Goal: Task Accomplishment & Management: Manage account settings

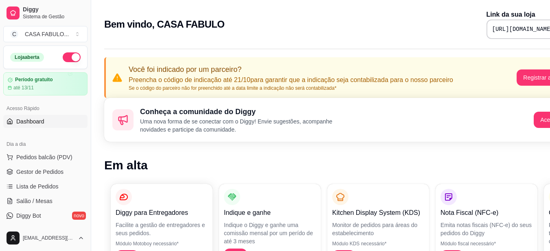
click at [64, 57] on button "button" at bounding box center [72, 57] width 18 height 10
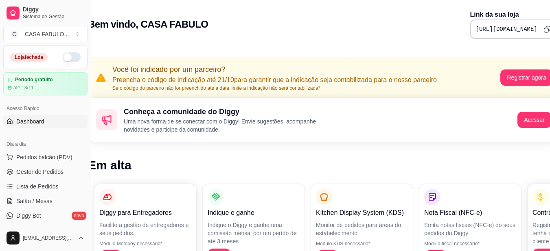
scroll to position [0, 37]
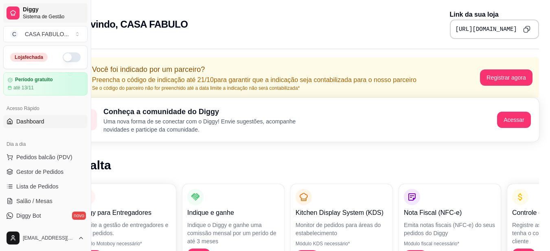
click at [32, 13] on span "Sistema de Gestão" at bounding box center [53, 16] width 61 height 7
click at [76, 34] on button "C CASA FABULO ..." at bounding box center [45, 34] width 84 height 16
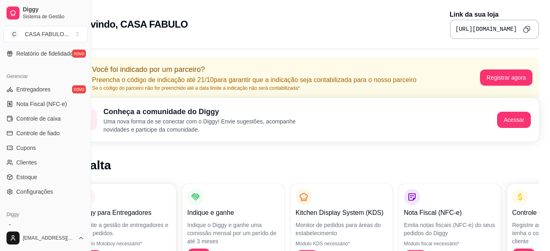
scroll to position [311, 0]
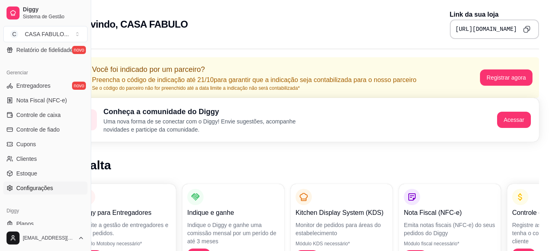
click at [45, 190] on span "Configurações" at bounding box center [34, 188] width 37 height 8
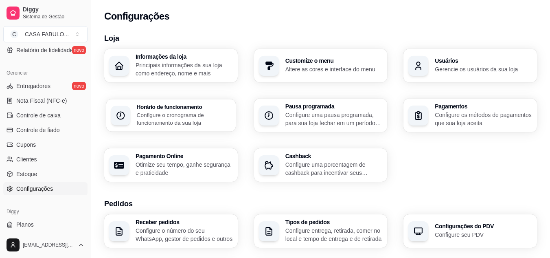
click at [170, 111] on p "Configure o cronograma de funcionamento da sua loja" at bounding box center [184, 119] width 94 height 16
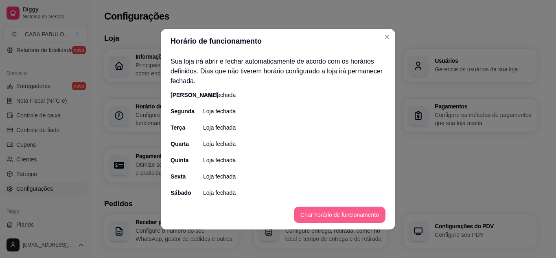
click at [361, 211] on button "Criar horário de funcionamento" at bounding box center [340, 214] width 92 height 16
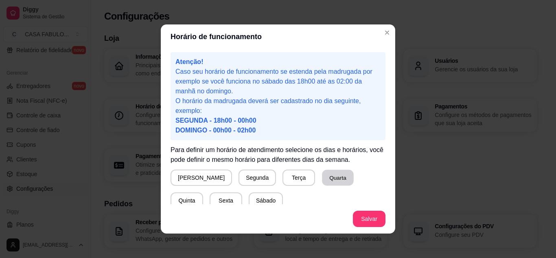
click at [322, 177] on button "Quarta" at bounding box center [338, 178] width 32 height 16
click at [203, 192] on button "Quinta" at bounding box center [186, 200] width 33 height 16
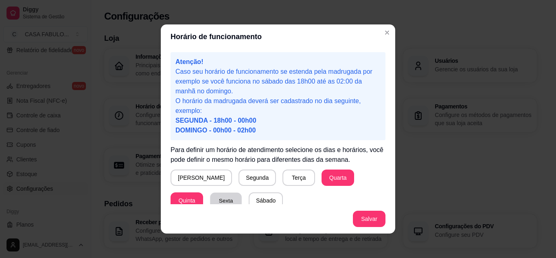
click at [210, 194] on button "Sexta" at bounding box center [226, 200] width 32 height 16
click at [369, 219] on button "Salvar" at bounding box center [369, 219] width 32 height 16
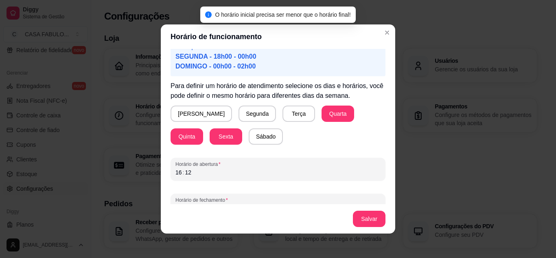
scroll to position [79, 0]
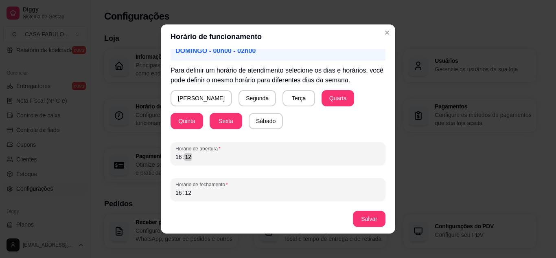
click at [191, 154] on div "16 : 12" at bounding box center [277, 157] width 205 height 10
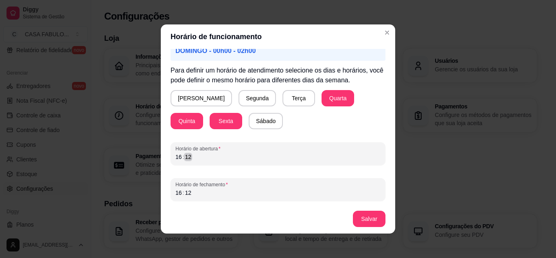
click at [191, 154] on div "16 : 12" at bounding box center [277, 157] width 205 height 10
click at [175, 158] on div "16 : 12" at bounding box center [277, 157] width 205 height 10
click at [175, 158] on div "16" at bounding box center [179, 157] width 8 height 8
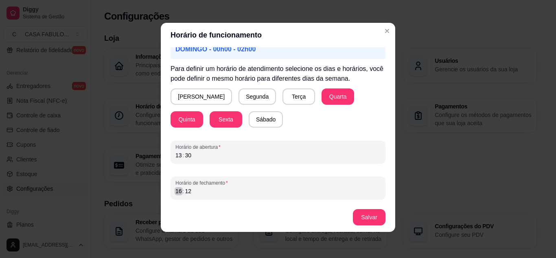
click at [182, 193] on div ":" at bounding box center [183, 191] width 3 height 8
click at [188, 192] on div "12" at bounding box center [188, 191] width 8 height 8
click at [369, 222] on button "Salvar" at bounding box center [369, 217] width 33 height 16
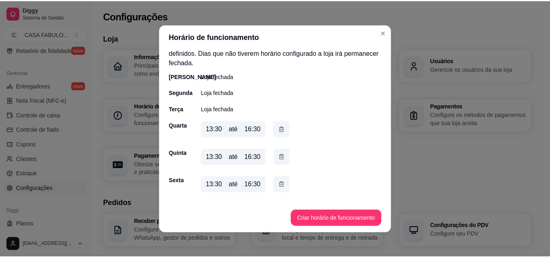
scroll to position [26, 0]
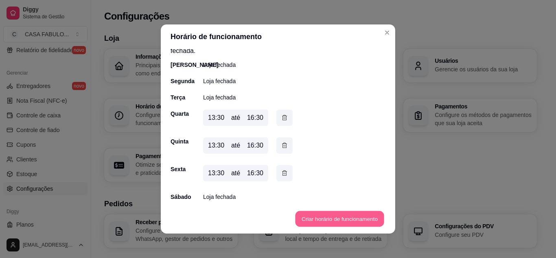
click at [338, 216] on button "Criar horário de funcionamento" at bounding box center [339, 219] width 89 height 16
click at [350, 219] on button "Criar horário de funcionamento" at bounding box center [339, 219] width 89 height 16
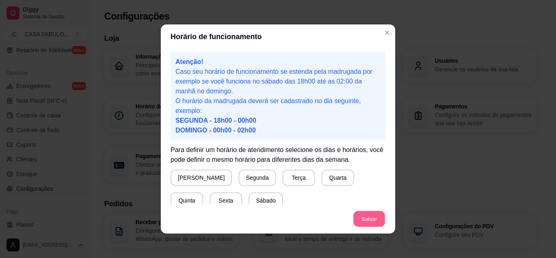
click at [364, 221] on button "Salvar" at bounding box center [369, 219] width 32 height 16
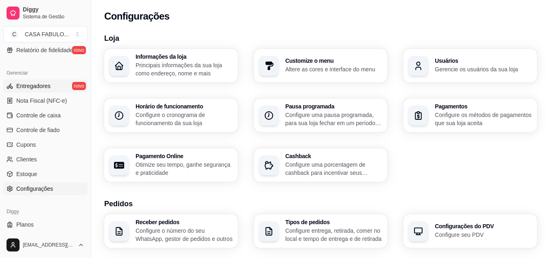
click at [36, 80] on link "Entregadores novo" at bounding box center [45, 85] width 84 height 13
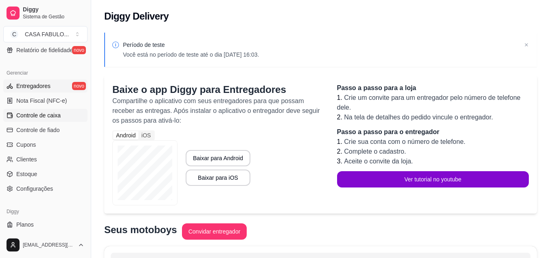
click at [38, 113] on span "Controle de caixa" at bounding box center [38, 115] width 44 height 8
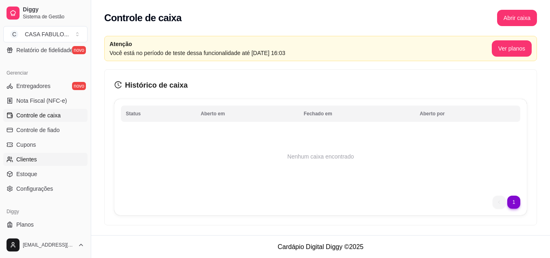
click at [22, 159] on span "Clientes" at bounding box center [26, 159] width 21 height 8
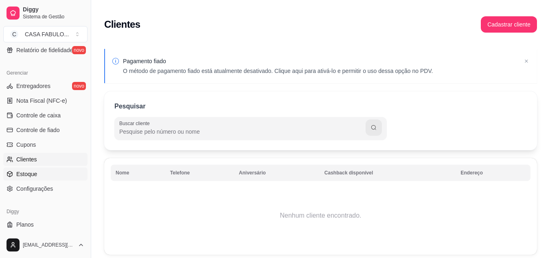
click at [24, 175] on span "Estoque" at bounding box center [26, 174] width 21 height 8
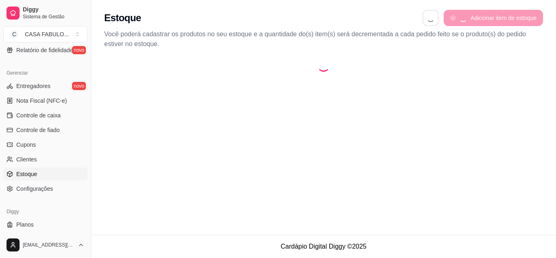
select select "QUANTITY_ORDER"
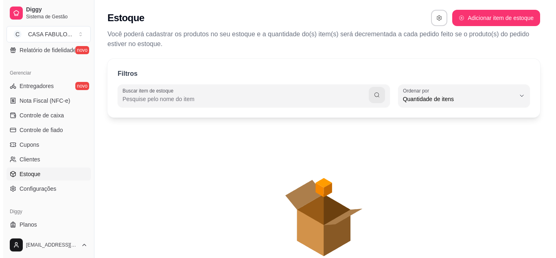
scroll to position [8, 0]
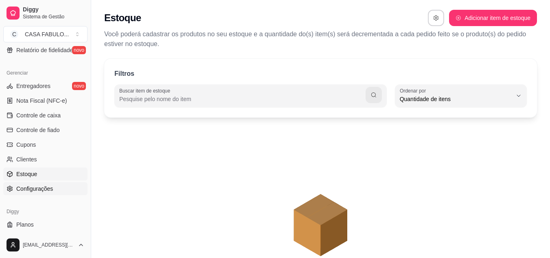
click at [43, 189] on span "Configurações" at bounding box center [34, 188] width 37 height 8
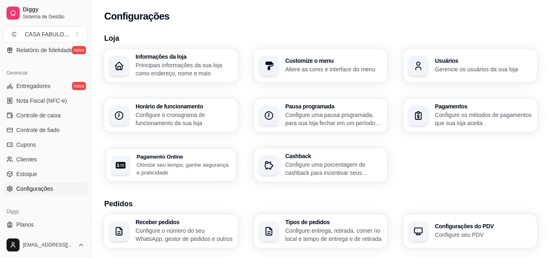
click at [173, 157] on h3 "Pagamento Online" at bounding box center [184, 156] width 94 height 6
select select "4.98"
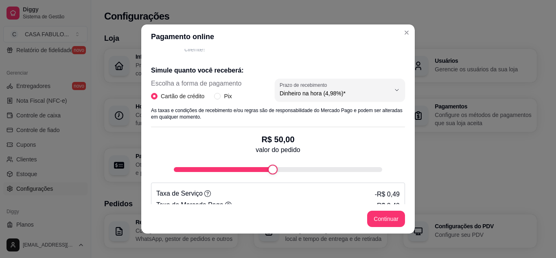
scroll to position [146, 0]
click at [215, 94] on input "Pix" at bounding box center [217, 95] width 7 height 7
radio input "true"
radio input "false"
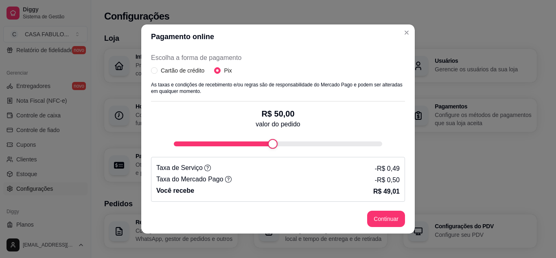
scroll to position [173, 0]
click at [411, 199] on div "Receba na hora em sua conta do Mercado Pago! Agora você poderá receber pagament…" at bounding box center [277, 126] width 273 height 155
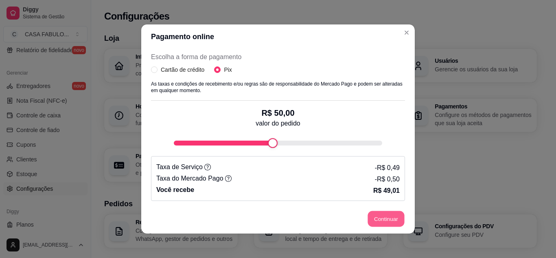
click at [377, 220] on button "Continuar" at bounding box center [386, 219] width 37 height 16
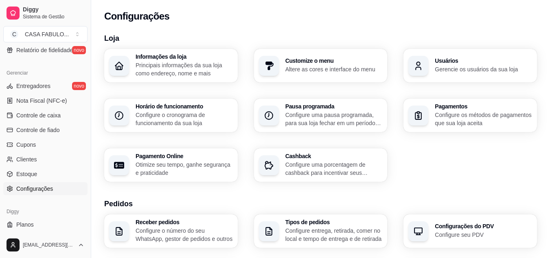
click at [471, 117] on p "Configure os métodos de pagamentos que sua loja aceita" at bounding box center [483, 119] width 97 height 16
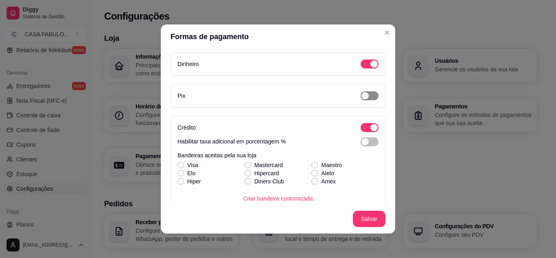
click at [362, 93] on span "button" at bounding box center [370, 95] width 18 height 9
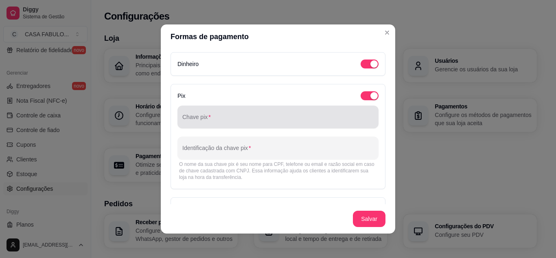
click at [269, 109] on div at bounding box center [277, 117] width 191 height 16
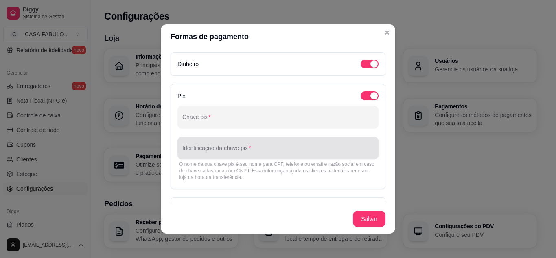
click at [254, 146] on div at bounding box center [277, 148] width 191 height 16
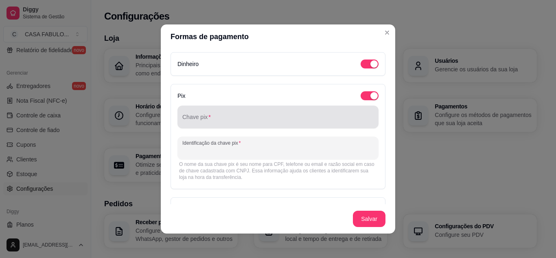
click at [249, 123] on input "Chave pix" at bounding box center [277, 120] width 191 height 8
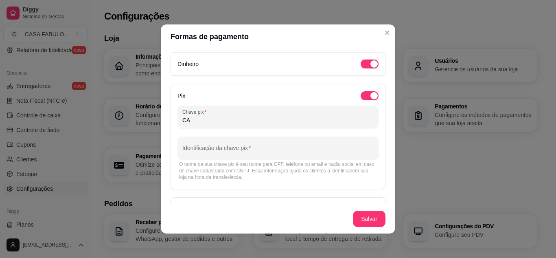
type input "C"
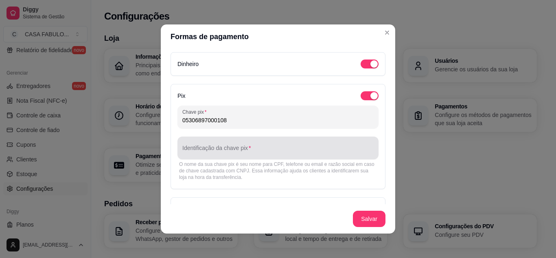
type input "05306897000108"
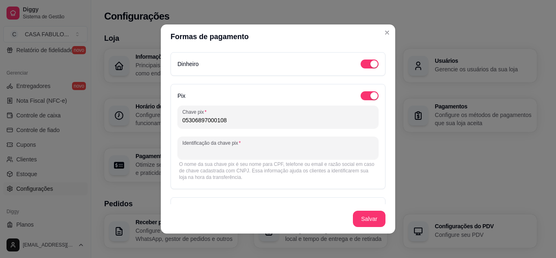
click at [215, 152] on input "Identificação da chave pix" at bounding box center [277, 151] width 191 height 8
type input "CASA [PERSON_NAME] SIQUEIRA"
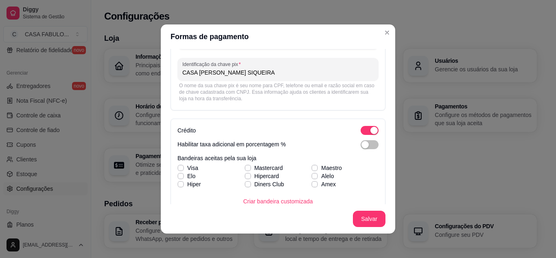
scroll to position [81, 0]
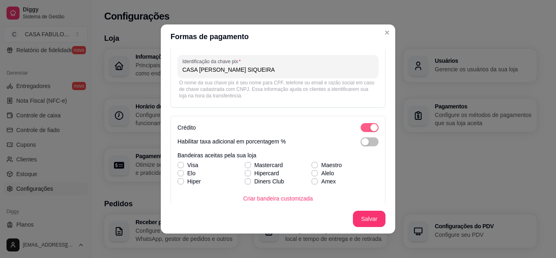
click at [361, 127] on button "button" at bounding box center [370, 127] width 18 height 9
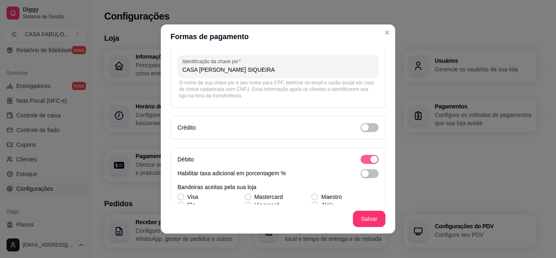
click at [361, 158] on span "button" at bounding box center [370, 159] width 18 height 9
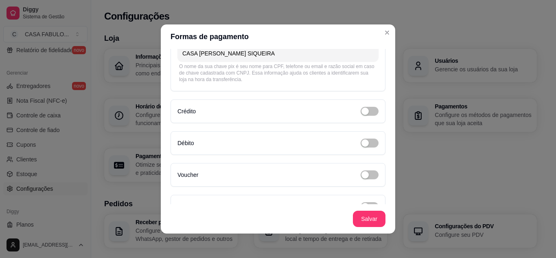
scroll to position [115, 0]
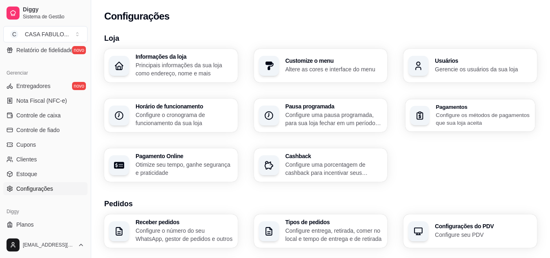
click at [444, 112] on p "Configure os métodos de pagamentos que sua loja aceita" at bounding box center [483, 119] width 94 height 16
click at [338, 232] on p "Configure entrega, retirada, comer no local e tempo de entrega e de retirada" at bounding box center [333, 234] width 94 height 16
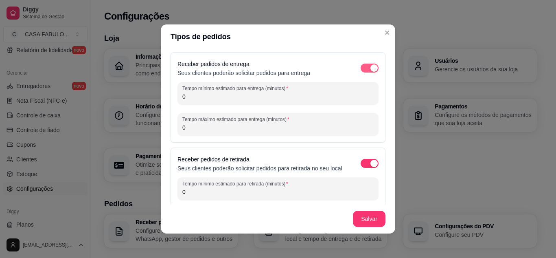
click at [361, 69] on span "button" at bounding box center [370, 67] width 18 height 9
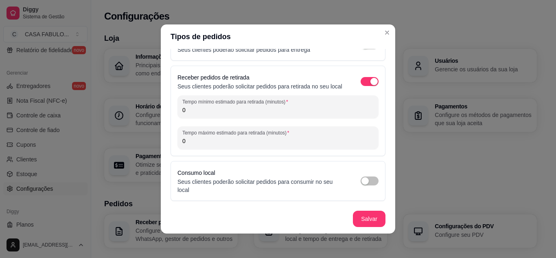
scroll to position [31, 0]
click at [361, 81] on span "button" at bounding box center [370, 81] width 18 height 9
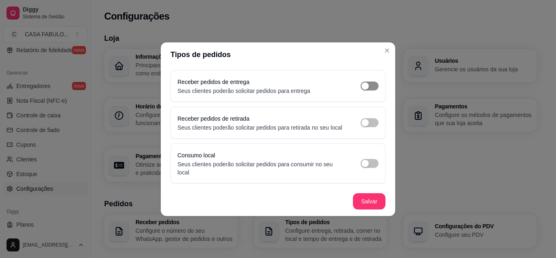
click at [372, 88] on span "button" at bounding box center [370, 85] width 18 height 9
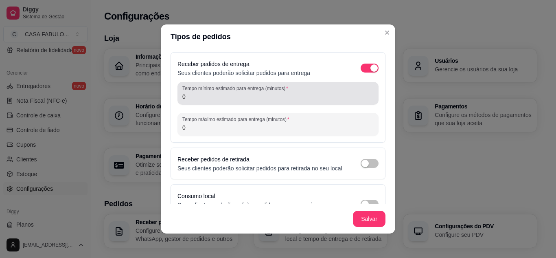
click at [251, 103] on div "Tempo mínimo estimado para entrega (minutos) 0" at bounding box center [277, 93] width 201 height 23
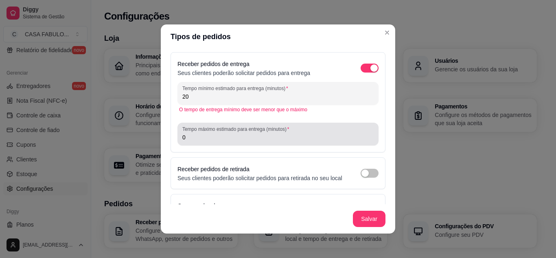
type input "20"
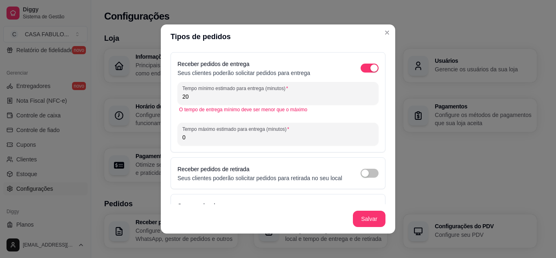
click at [230, 136] on input "0" at bounding box center [277, 137] width 191 height 8
type input "40"
click at [365, 176] on span "button" at bounding box center [370, 172] width 18 height 9
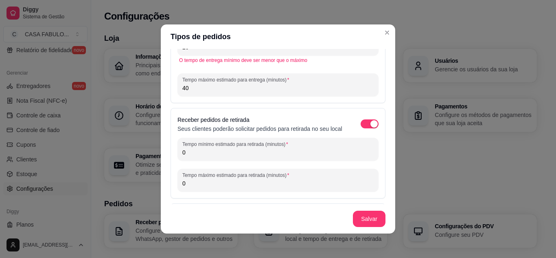
scroll to position [81, 0]
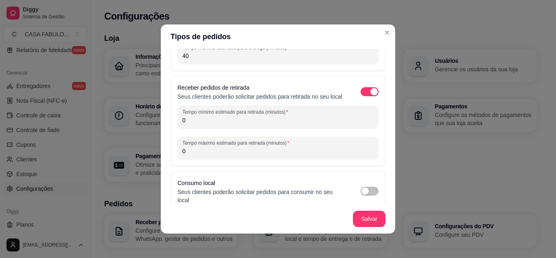
click at [251, 124] on input "0" at bounding box center [277, 120] width 191 height 8
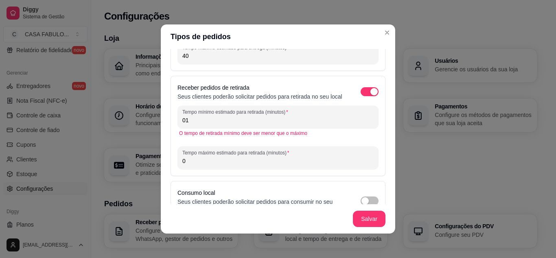
type input "0"
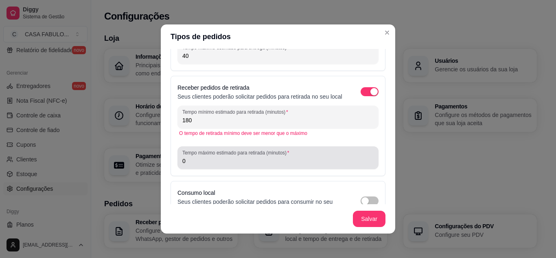
type input "180"
click at [228, 166] on div "0" at bounding box center [277, 157] width 191 height 16
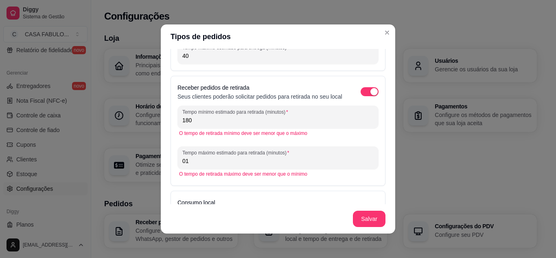
type input "0"
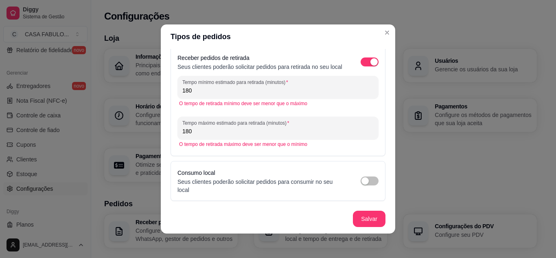
scroll to position [119, 0]
click at [204, 131] on input "180" at bounding box center [277, 131] width 191 height 8
type input "160"
click at [362, 216] on button "Salvar" at bounding box center [369, 219] width 32 height 16
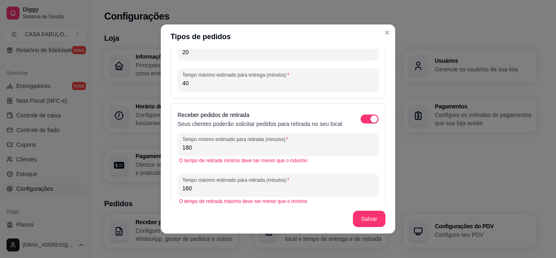
scroll to position [49, 0]
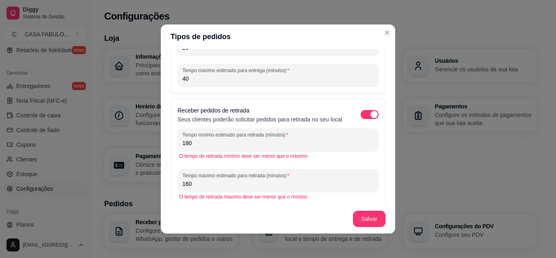
click at [202, 147] on input "180" at bounding box center [277, 143] width 191 height 8
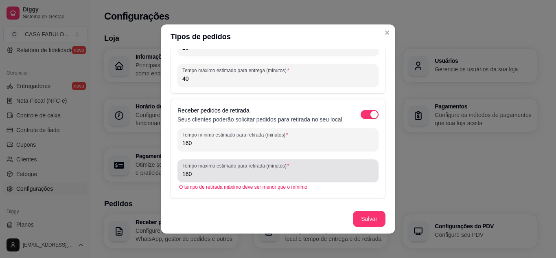
type input "160"
drag, startPoint x: 203, startPoint y: 188, endPoint x: 203, endPoint y: 182, distance: 6.1
click at [203, 182] on div "Tempo máximo estimado para retirada (minutos) 160" at bounding box center [277, 170] width 201 height 23
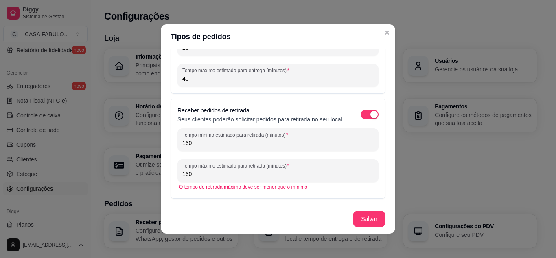
click at [203, 178] on input "160" at bounding box center [277, 174] width 191 height 8
type input "1"
type input "180"
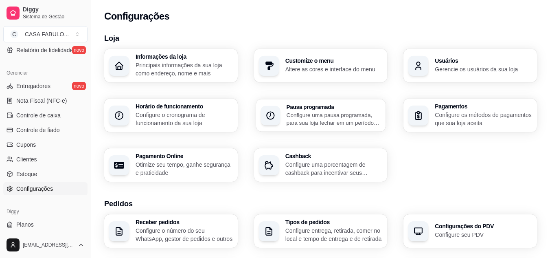
click at [337, 123] on p "Configure uma pausa programada, para sua loja fechar em um período específico" at bounding box center [333, 119] width 94 height 16
click at [336, 62] on h3 "Customize o menu" at bounding box center [333, 61] width 94 height 6
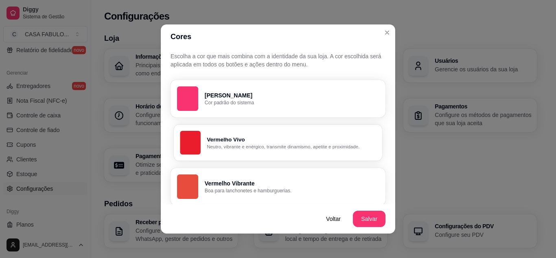
click at [307, 135] on p "Vermelho Vivo" at bounding box center [291, 139] width 169 height 8
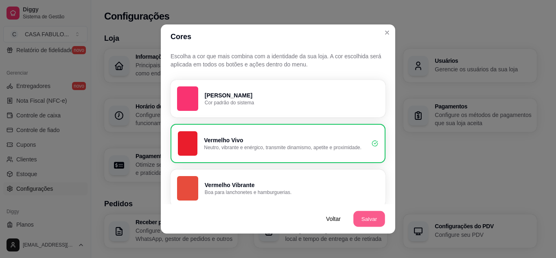
click at [362, 216] on button "Salvar" at bounding box center [369, 219] width 32 height 16
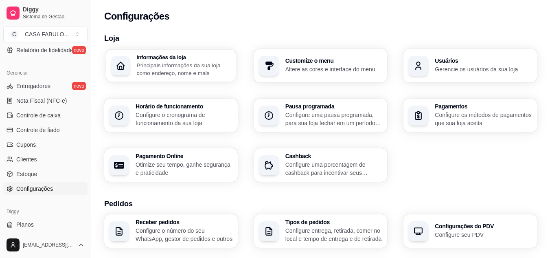
click at [178, 59] on h3 "Informações da loja" at bounding box center [184, 57] width 94 height 6
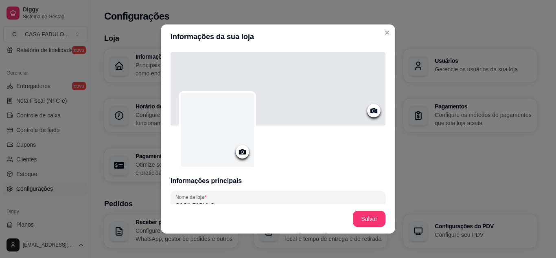
click at [322, 108] on div at bounding box center [277, 88] width 215 height 73
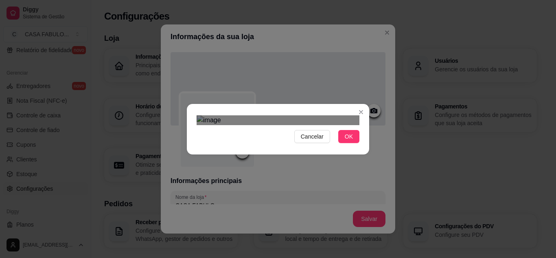
click at [213, 235] on div "Use the arrow keys to move the crop selection area" at bounding box center [282, 258] width 138 height 46
click at [251, 223] on div "Use the arrow keys to move the crop selection area" at bounding box center [274, 246] width 138 height 46
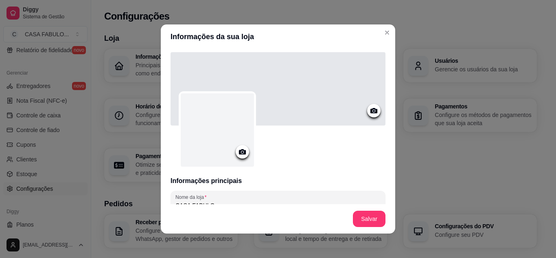
click at [370, 110] on icon at bounding box center [373, 110] width 7 height 5
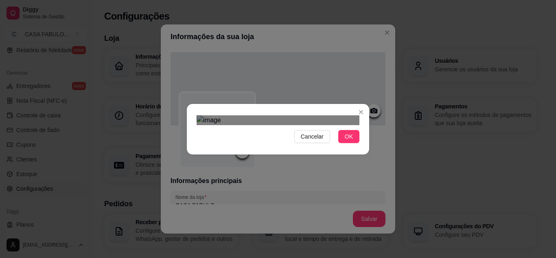
click at [275, 234] on div "Use the arrow keys to move the crop selection area" at bounding box center [280, 258] width 146 height 49
click at [236, 116] on div at bounding box center [278, 120] width 163 height 10
click at [317, 141] on span "Cancelar" at bounding box center [312, 136] width 23 height 9
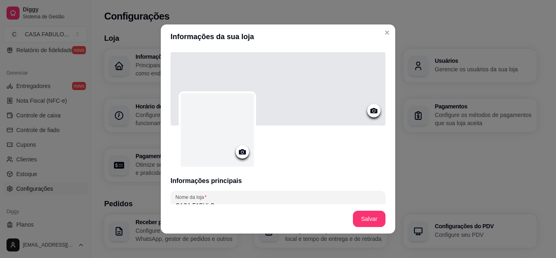
click at [369, 107] on icon at bounding box center [373, 110] width 9 height 9
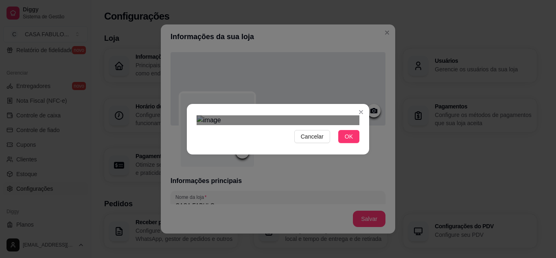
click at [227, 193] on div "Use the arrow keys to move the crop selection area" at bounding box center [270, 217] width 146 height 49
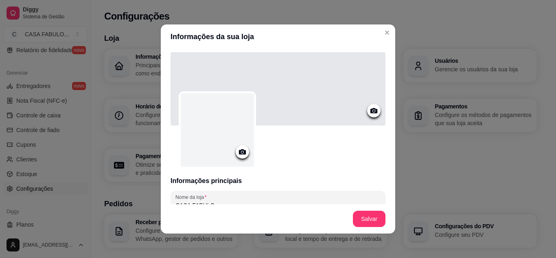
click at [369, 106] on icon at bounding box center [373, 110] width 9 height 9
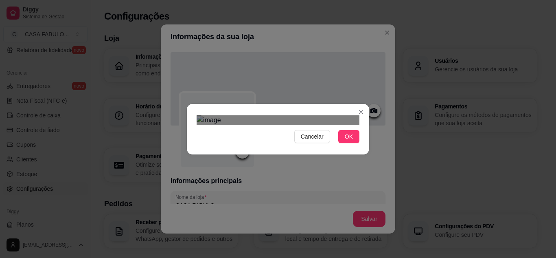
click at [239, 188] on div "Use the arrow keys to move the crop selection area" at bounding box center [270, 212] width 146 height 49
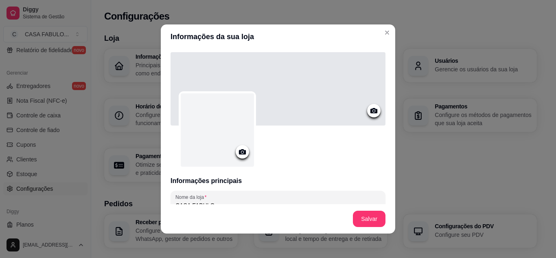
click at [240, 151] on icon at bounding box center [242, 151] width 9 height 9
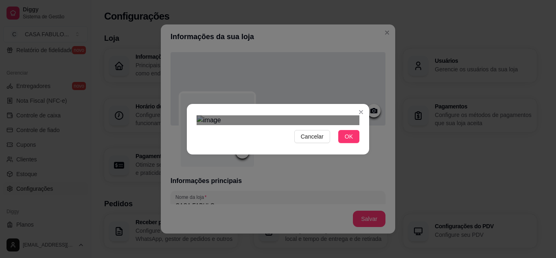
click at [254, 162] on div "Use the arrow keys to move the crop selection area" at bounding box center [278, 235] width 146 height 146
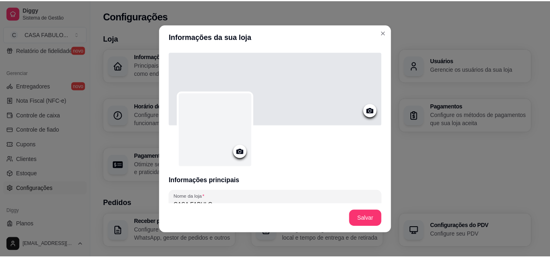
scroll to position [2, 0]
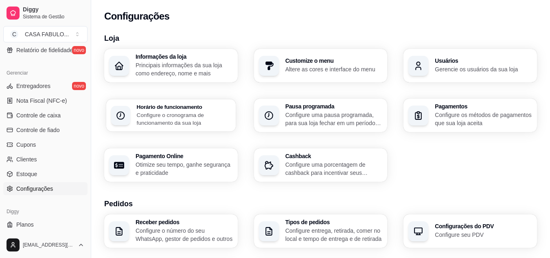
click at [148, 110] on div "Horário de funcionamento Configure o cronograma de funcionamento da sua loja" at bounding box center [184, 115] width 94 height 23
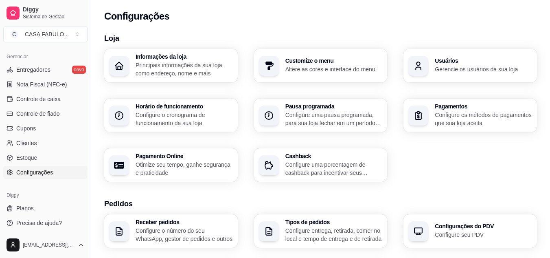
scroll to position [328, 0]
click at [25, 204] on span "Planos" at bounding box center [24, 207] width 17 height 8
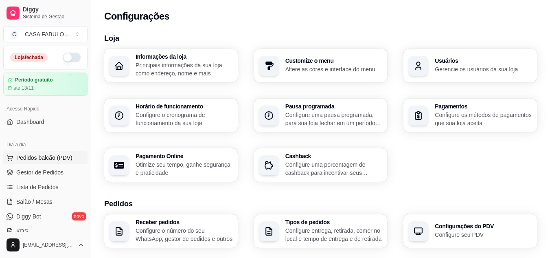
click at [42, 157] on span "Pedidos balcão (PDV)" at bounding box center [44, 157] width 56 height 8
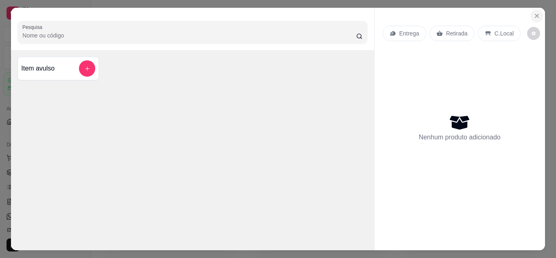
click at [536, 13] on icon "Close" at bounding box center [536, 16] width 7 height 7
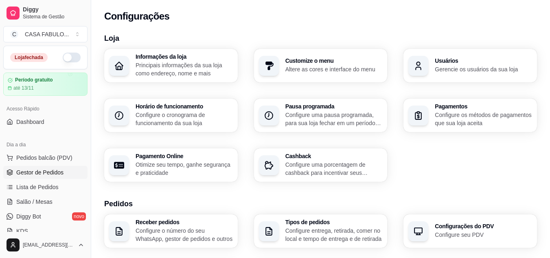
click at [46, 170] on span "Gestor de Pedidos" at bounding box center [39, 172] width 47 height 8
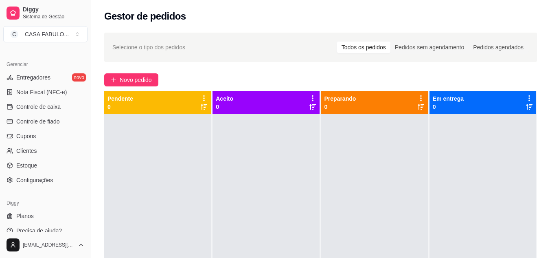
scroll to position [328, 0]
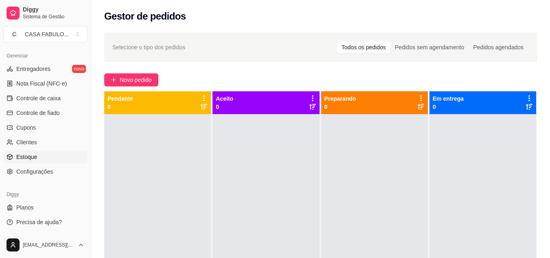
click at [31, 156] on span "Estoque" at bounding box center [26, 157] width 21 height 8
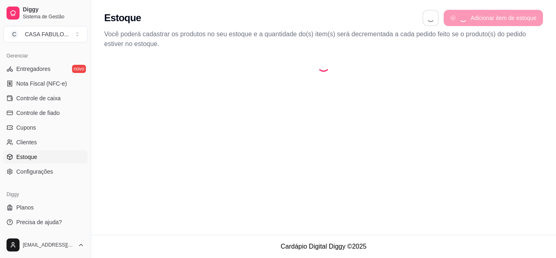
select select "QUANTITY_ORDER"
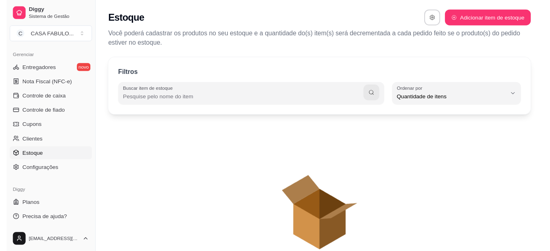
scroll to position [8, 0]
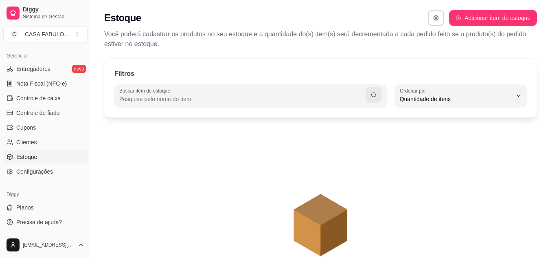
click at [245, 97] on input "Buscar item de estoque" at bounding box center [242, 99] width 246 height 8
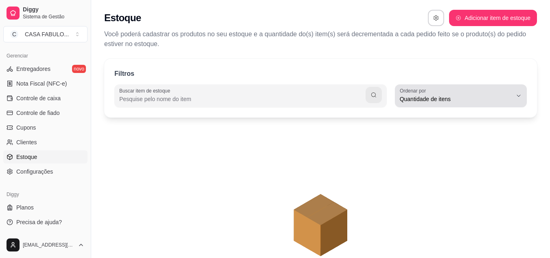
click at [460, 96] on span "Quantidade de itens" at bounding box center [456, 99] width 112 height 8
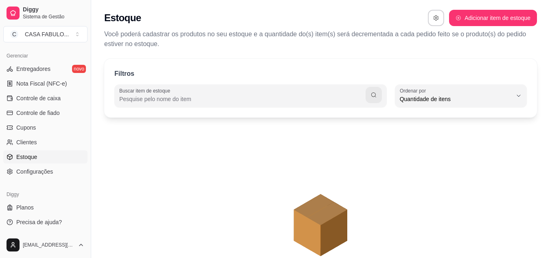
click at [415, 190] on icon "animation" at bounding box center [320, 196] width 433 height 142
click at [23, 141] on span "Clientes" at bounding box center [26, 142] width 21 height 8
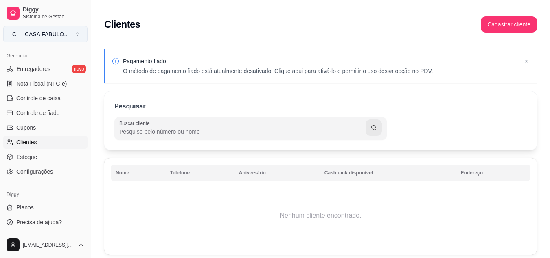
click at [79, 35] on button "C CASA FABULO ..." at bounding box center [45, 34] width 84 height 16
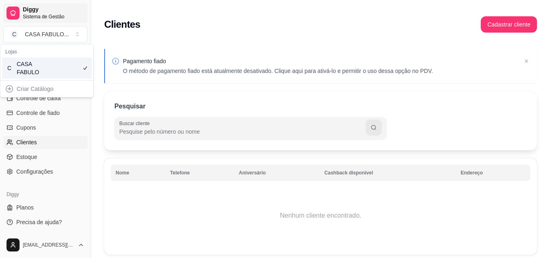
click at [70, 13] on span "Sistema de Gestão" at bounding box center [53, 16] width 61 height 7
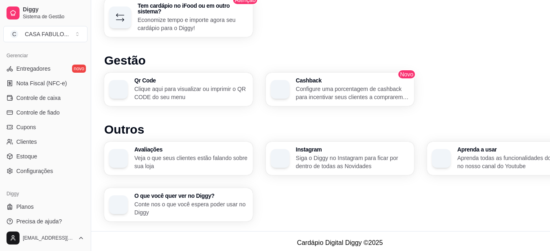
scroll to position [572, 0]
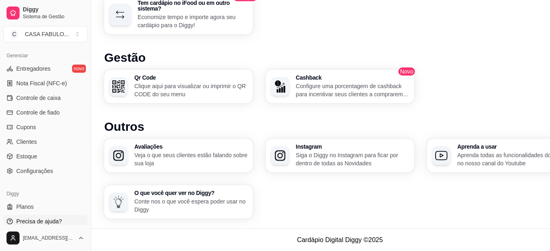
click at [48, 226] on link "Precisa de ajuda?" at bounding box center [45, 221] width 84 height 13
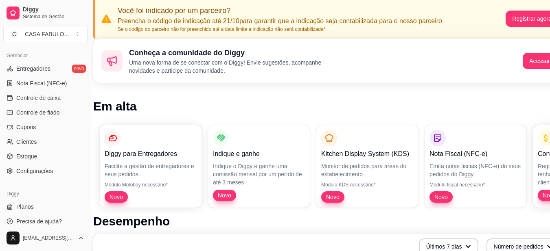
scroll to position [59, 0]
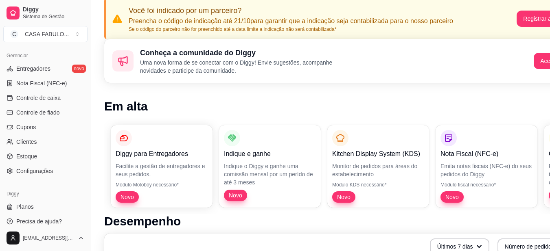
drag, startPoint x: 88, startPoint y: 182, endPoint x: 87, endPoint y: 153, distance: 28.5
click at [87, 153] on div "Diggy Sistema de Gestão C CASA FABULO ... Loja fechada Período gratuito até 13/…" at bounding box center [45, 125] width 91 height 251
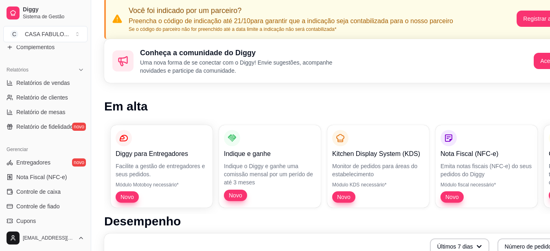
scroll to position [216, 0]
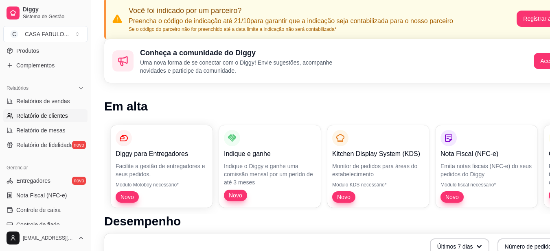
click at [53, 111] on link "Relatório de clientes" at bounding box center [45, 115] width 84 height 13
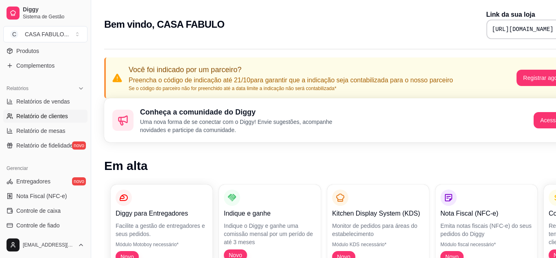
select select "30"
select select "HIGHEST_TOTAL_SPENT_WITH_ORDERS"
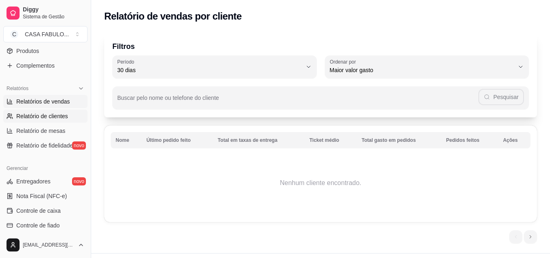
click at [51, 104] on span "Relatórios de vendas" at bounding box center [43, 101] width 54 height 8
select select "ALL"
select select "0"
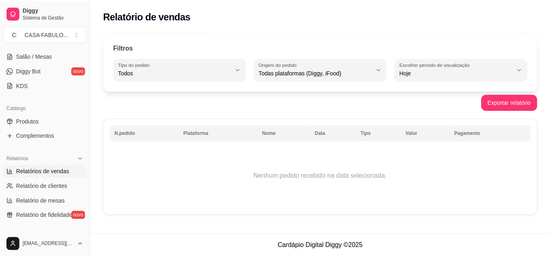
scroll to position [139, 0]
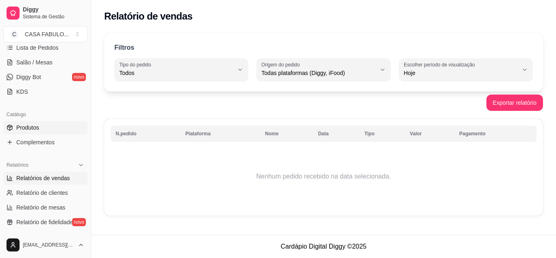
click at [35, 128] on span "Produtos" at bounding box center [27, 127] width 23 height 8
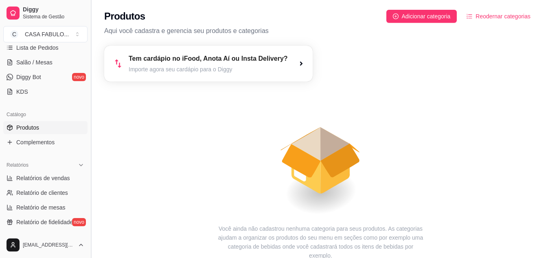
click at [88, 67] on button "Toggle Sidebar" at bounding box center [90, 129] width 7 height 258
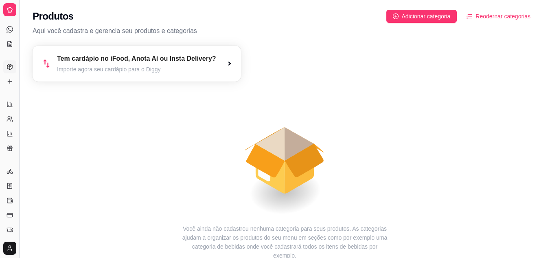
scroll to position [68, 0]
click at [8, 41] on icon at bounding box center [10, 42] width 7 height 7
select select "ALL"
select select "0"
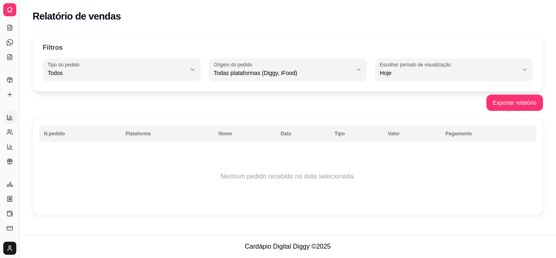
select select "30"
select select "HIGHEST_TOTAL_SPENT_WITH_ORDERS"
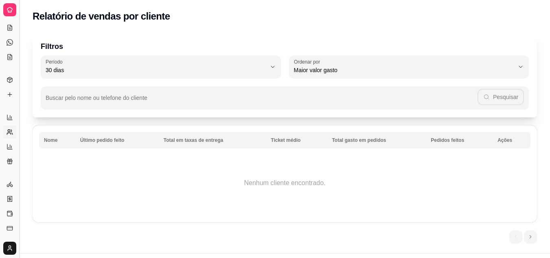
click at [21, 22] on button "Toggle Sidebar" at bounding box center [19, 129] width 7 height 258
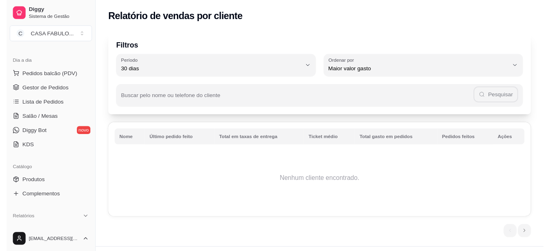
scroll to position [66, 0]
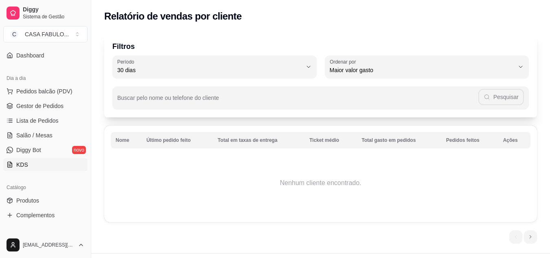
click at [15, 162] on link "KDS" at bounding box center [45, 164] width 84 height 13
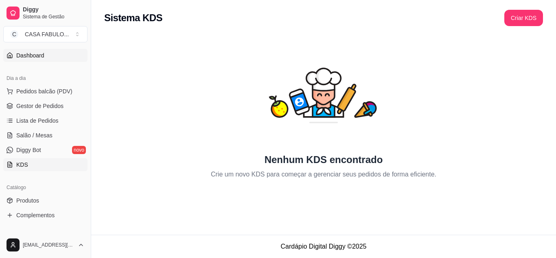
click at [38, 55] on span "Dashboard" at bounding box center [30, 55] width 28 height 8
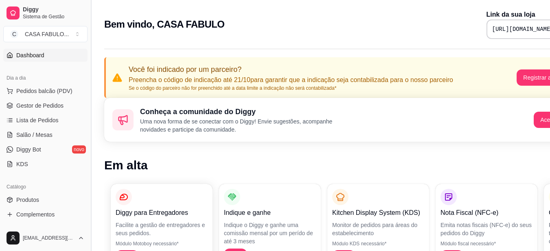
click at [89, 48] on button "Toggle Sidebar" at bounding box center [90, 125] width 7 height 251
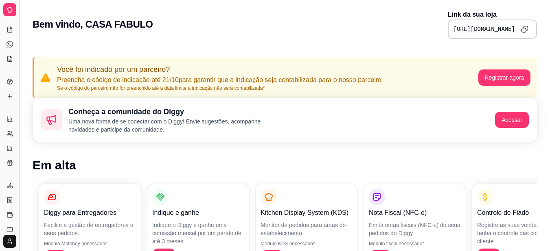
scroll to position [13, 0]
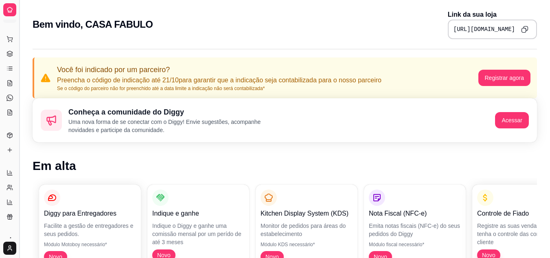
click at [22, 57] on button "Toggle Sidebar" at bounding box center [19, 129] width 7 height 258
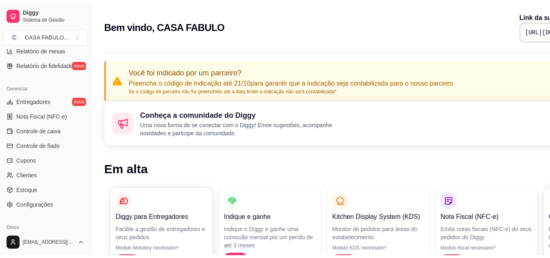
scroll to position [328, 0]
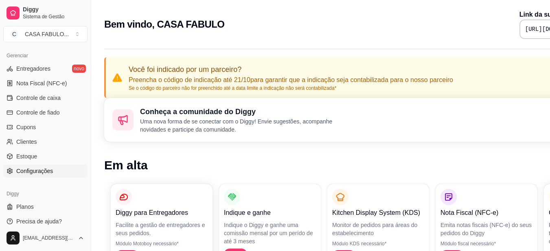
click at [33, 169] on span "Configurações" at bounding box center [34, 171] width 37 height 8
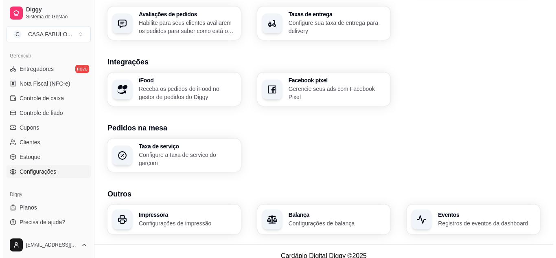
scroll to position [312, 0]
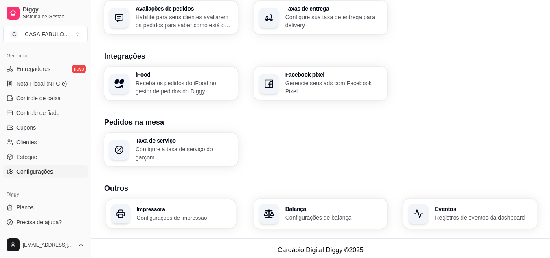
click at [194, 213] on p "Configurações de impressão" at bounding box center [184, 217] width 94 height 8
click at [188, 208] on div "Impressora Configurações de impressão" at bounding box center [184, 213] width 94 height 15
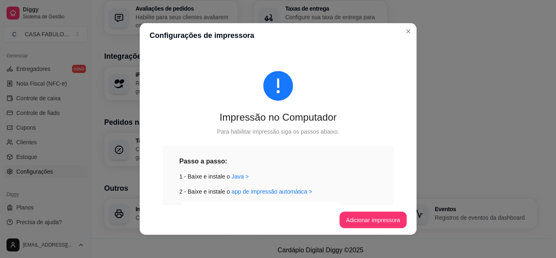
click at [188, 208] on footer "Adicionar impressora" at bounding box center [278, 220] width 277 height 30
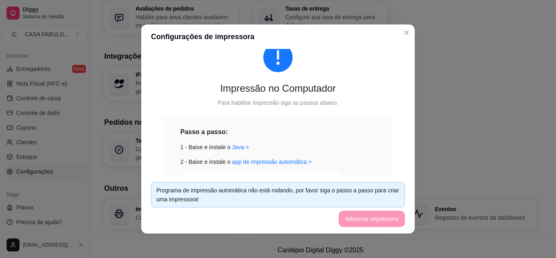
scroll to position [26, 0]
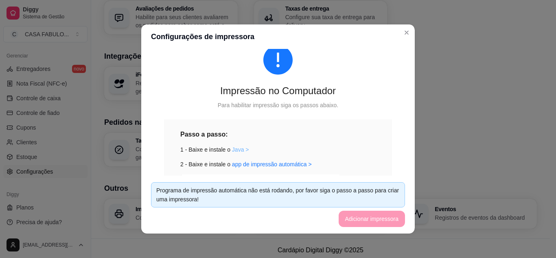
click at [232, 148] on link "Java >" at bounding box center [240, 149] width 17 height 7
click at [287, 166] on link "app de impressão automática >" at bounding box center [272, 164] width 80 height 7
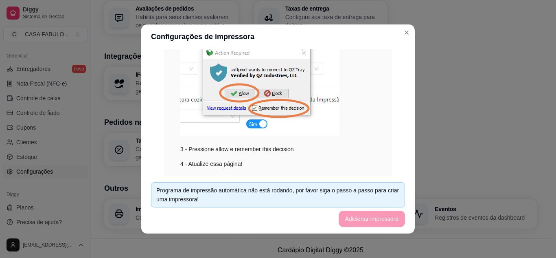
scroll to position [173, 0]
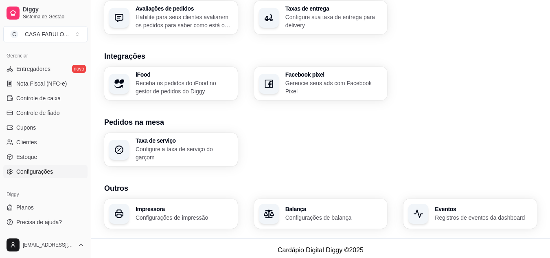
click at [494, 78] on div "iFood Receba os pedidos do iFood no gestor de pedidos do Diggy Facebook pixel G…" at bounding box center [320, 83] width 433 height 33
click at [188, 213] on p "Configurações de impressão" at bounding box center [184, 217] width 94 height 8
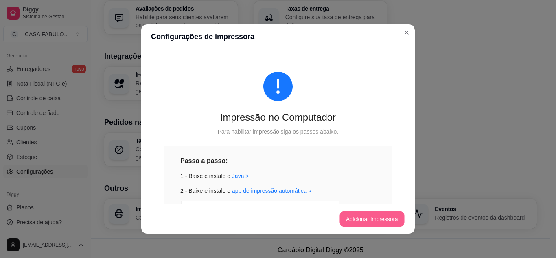
click at [376, 217] on button "Adicionar impressora" at bounding box center [371, 219] width 65 height 16
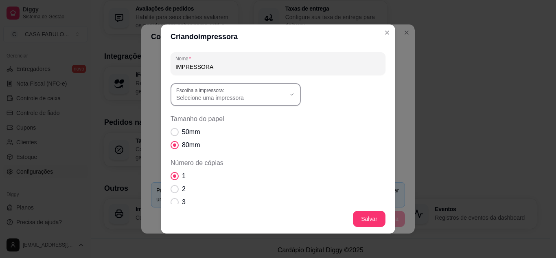
click at [288, 96] on icon "button" at bounding box center [291, 94] width 7 height 7
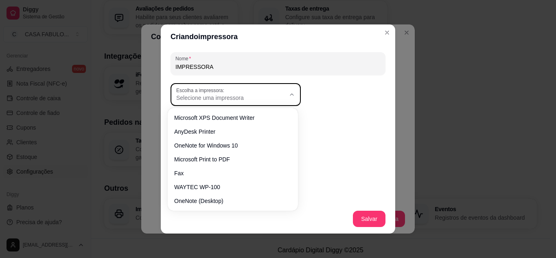
click at [290, 95] on icon "button" at bounding box center [291, 94] width 7 height 7
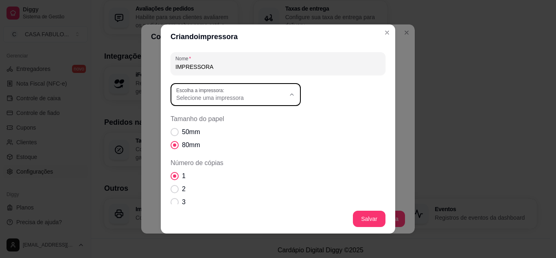
click at [203, 185] on span "WAYTEC WP-100" at bounding box center [228, 184] width 105 height 8
type input "WAYTEC WP-100"
select select "WAYTEC WP-100"
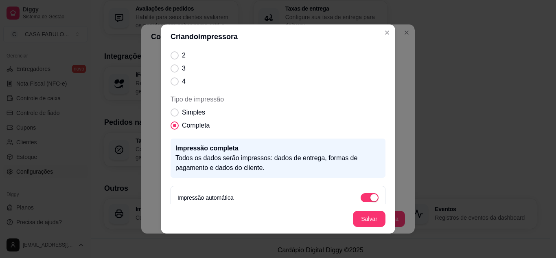
scroll to position [142, 0]
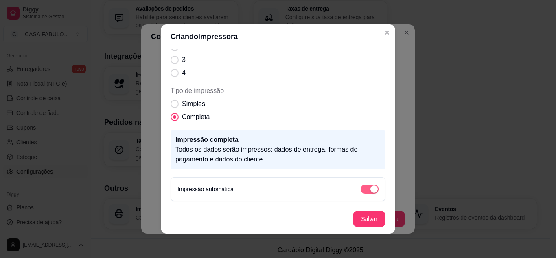
click at [370, 186] on div "button" at bounding box center [373, 188] width 7 height 7
click at [361, 186] on span "button" at bounding box center [370, 188] width 18 height 9
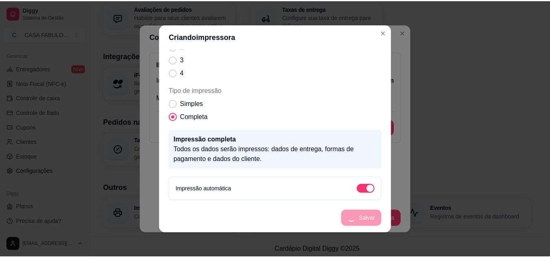
scroll to position [111, 0]
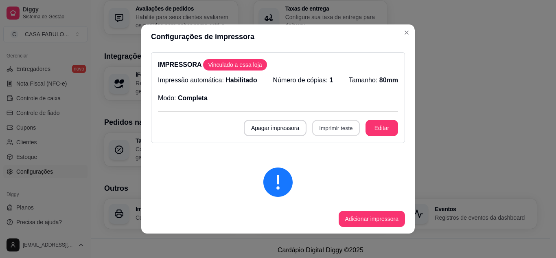
click at [331, 129] on button "Imprimir teste" at bounding box center [336, 128] width 48 height 16
